Goal: Task Accomplishment & Management: Use online tool/utility

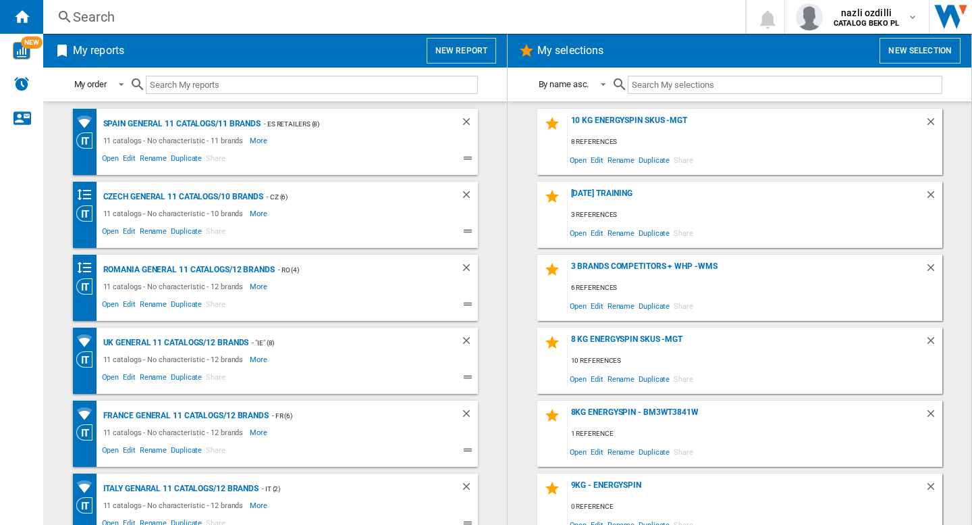
scroll to position [338, 0]
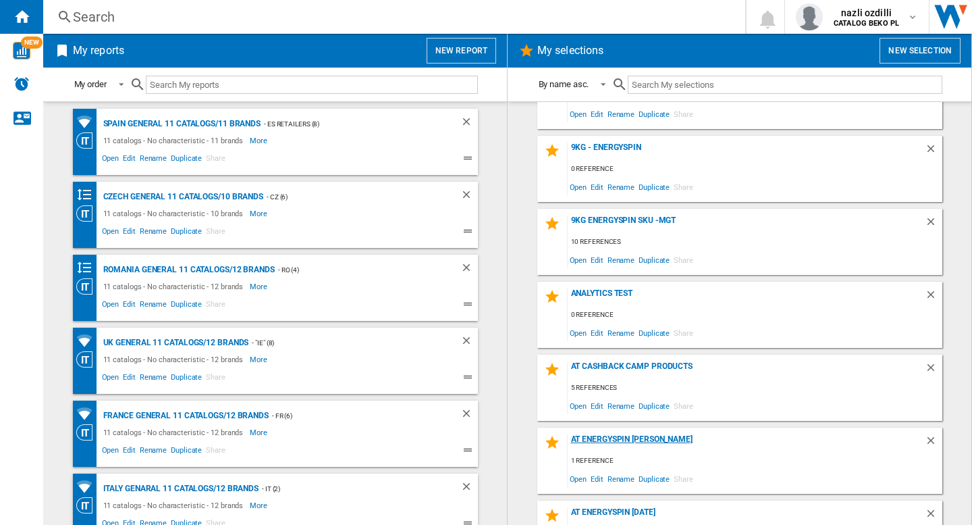
click at [600, 437] on div "AT EnergySpin Manuel" at bounding box center [746, 443] width 357 height 18
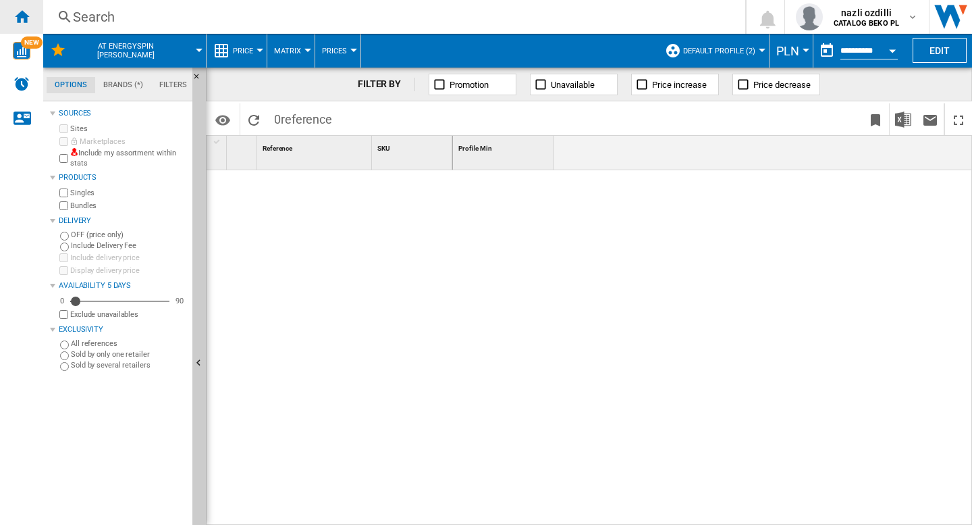
click at [28, 22] on ng-md-icon "Home" at bounding box center [22, 16] width 16 height 16
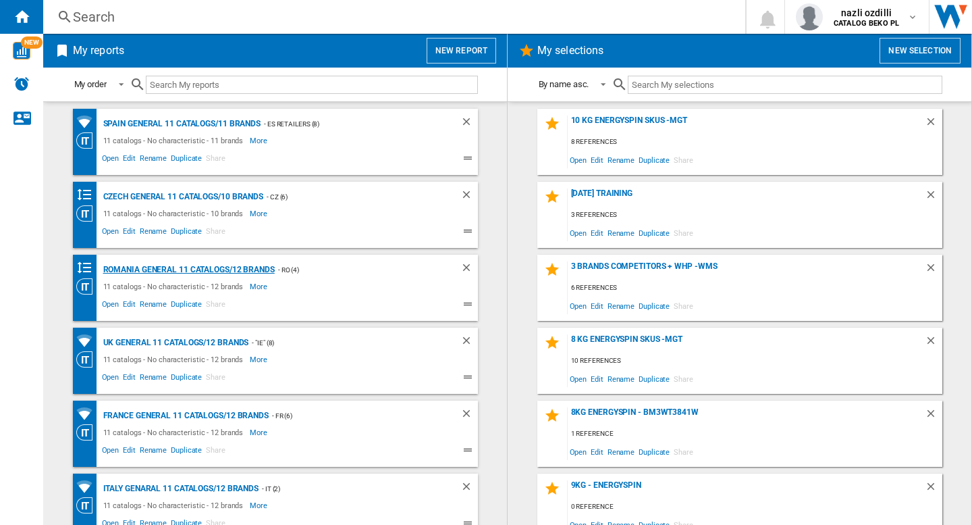
click at [165, 275] on div "Romania General 11 catalogs/12 brands" at bounding box center [187, 269] width 175 height 17
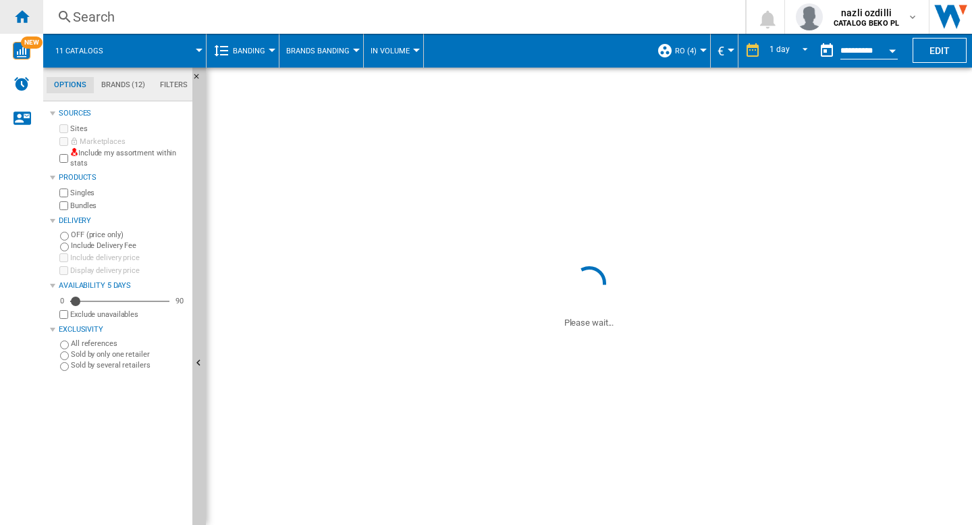
click at [22, 18] on ng-md-icon "Home" at bounding box center [22, 16] width 16 height 16
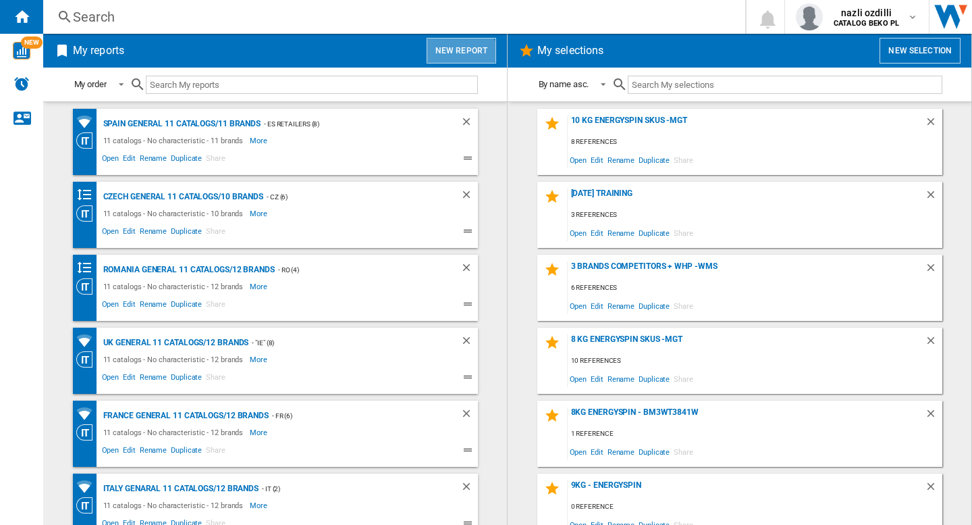
click at [462, 57] on button "New report" at bounding box center [462, 51] width 70 height 26
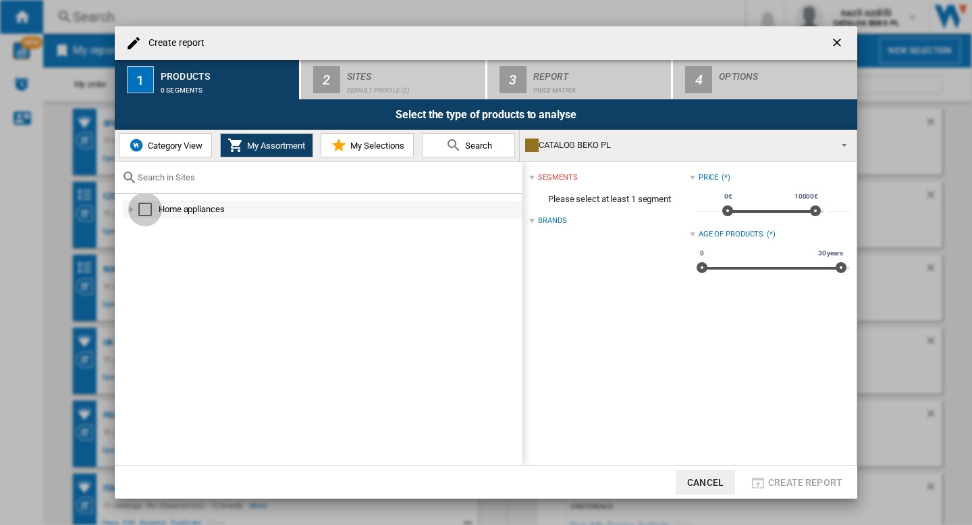
click at [149, 209] on div "Select" at bounding box center [145, 210] width 14 height 14
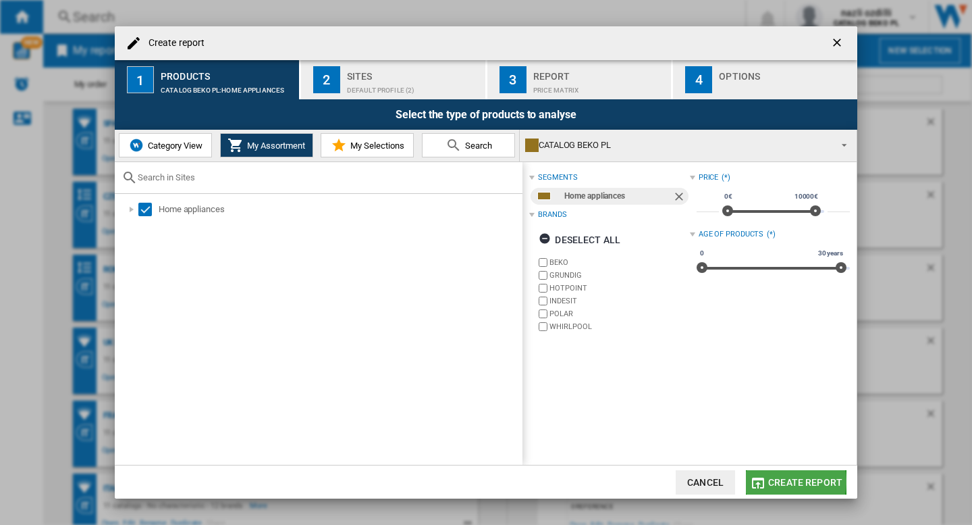
click at [789, 481] on span "Create report" at bounding box center [805, 482] width 74 height 11
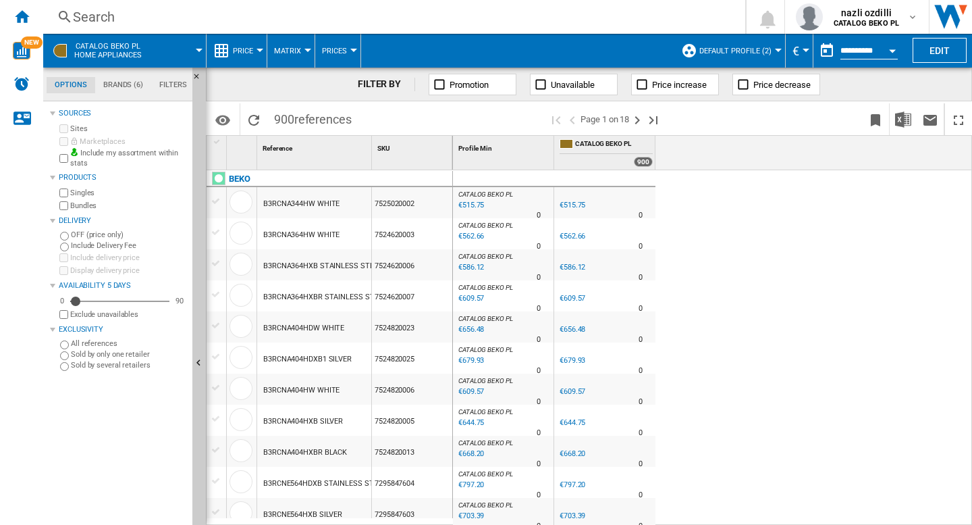
click at [799, 55] on button "€" at bounding box center [800, 51] width 14 height 34
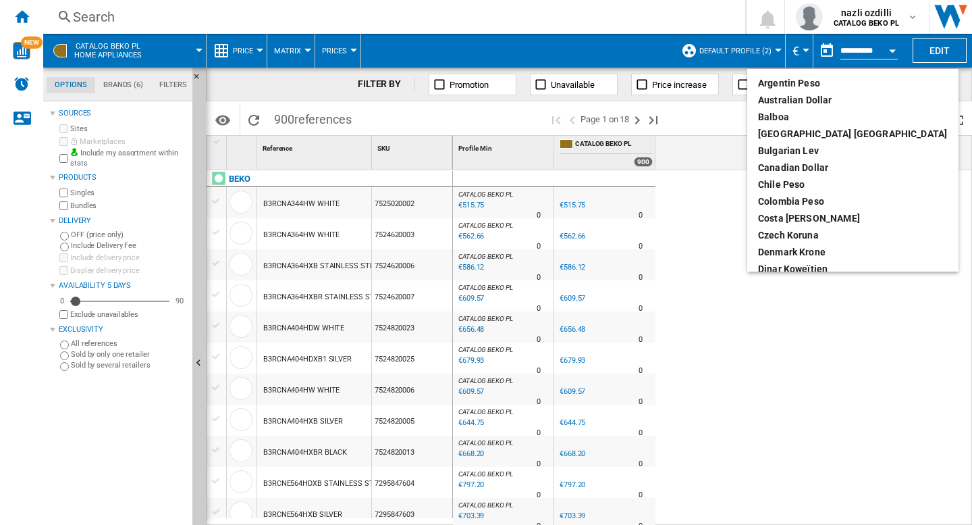
click at [884, 11] on md-backdrop at bounding box center [486, 262] width 972 height 525
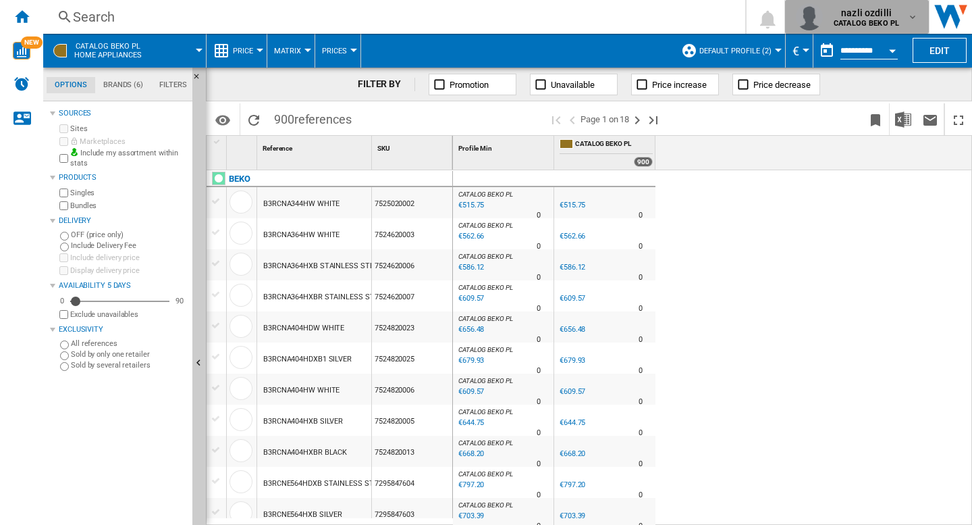
click at [895, 17] on span "nazli ozdilli" at bounding box center [866, 13] width 65 height 14
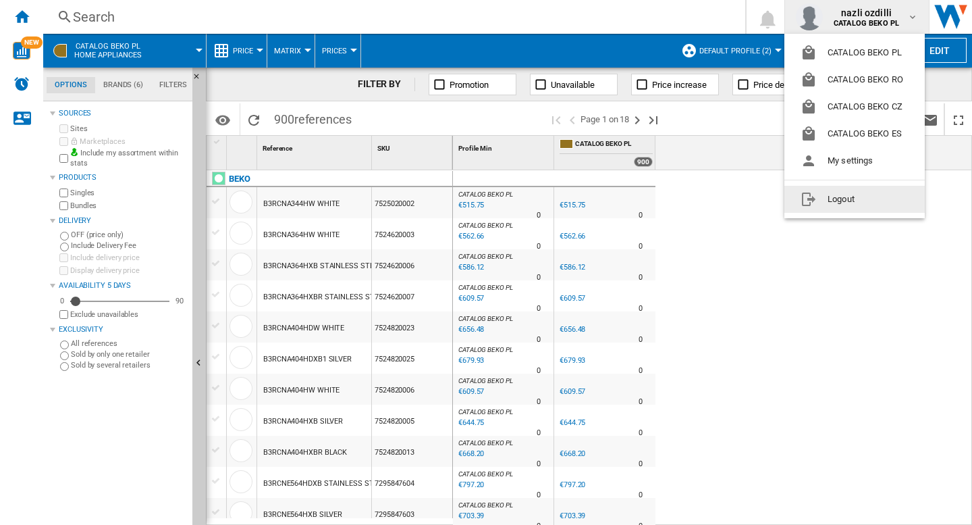
click at [847, 196] on button "Logout" at bounding box center [854, 199] width 140 height 27
